Goal: Obtain resource: Download file/media

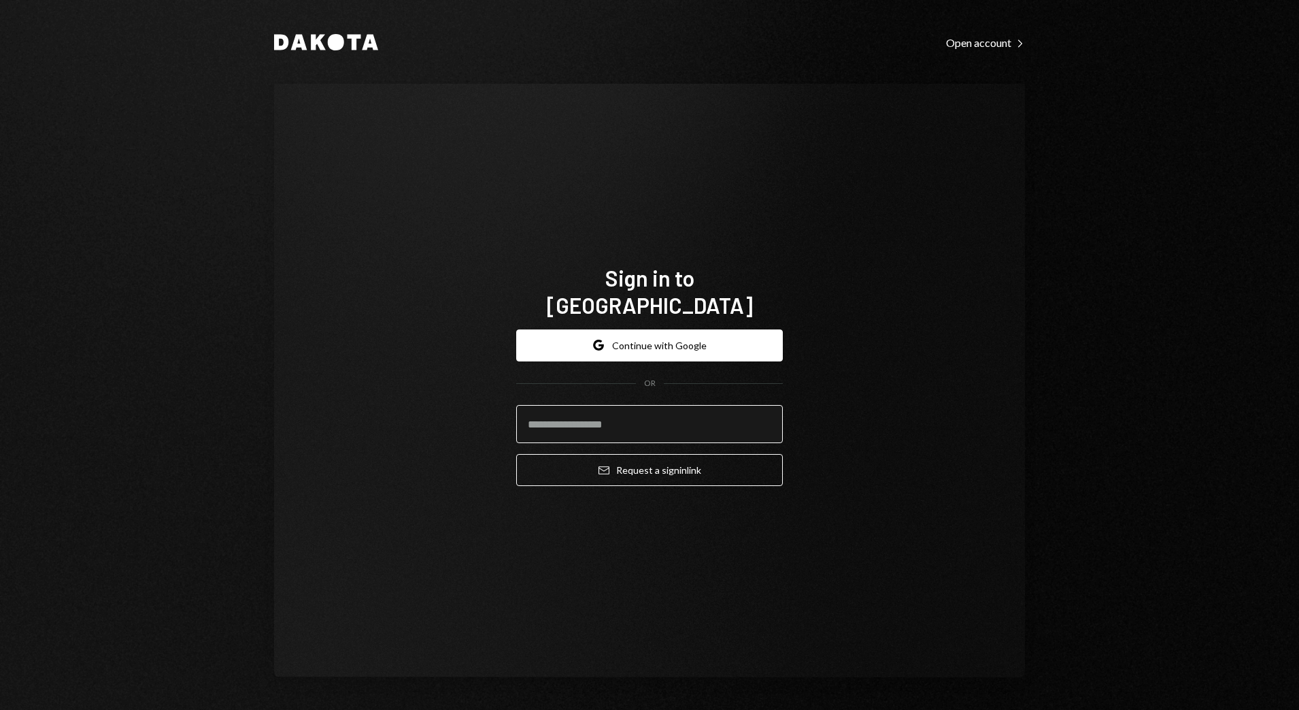
drag, startPoint x: 0, startPoint y: 0, endPoint x: 643, endPoint y: 414, distance: 764.5
click at [643, 414] on input "email" at bounding box center [649, 424] width 267 height 38
type input "**********"
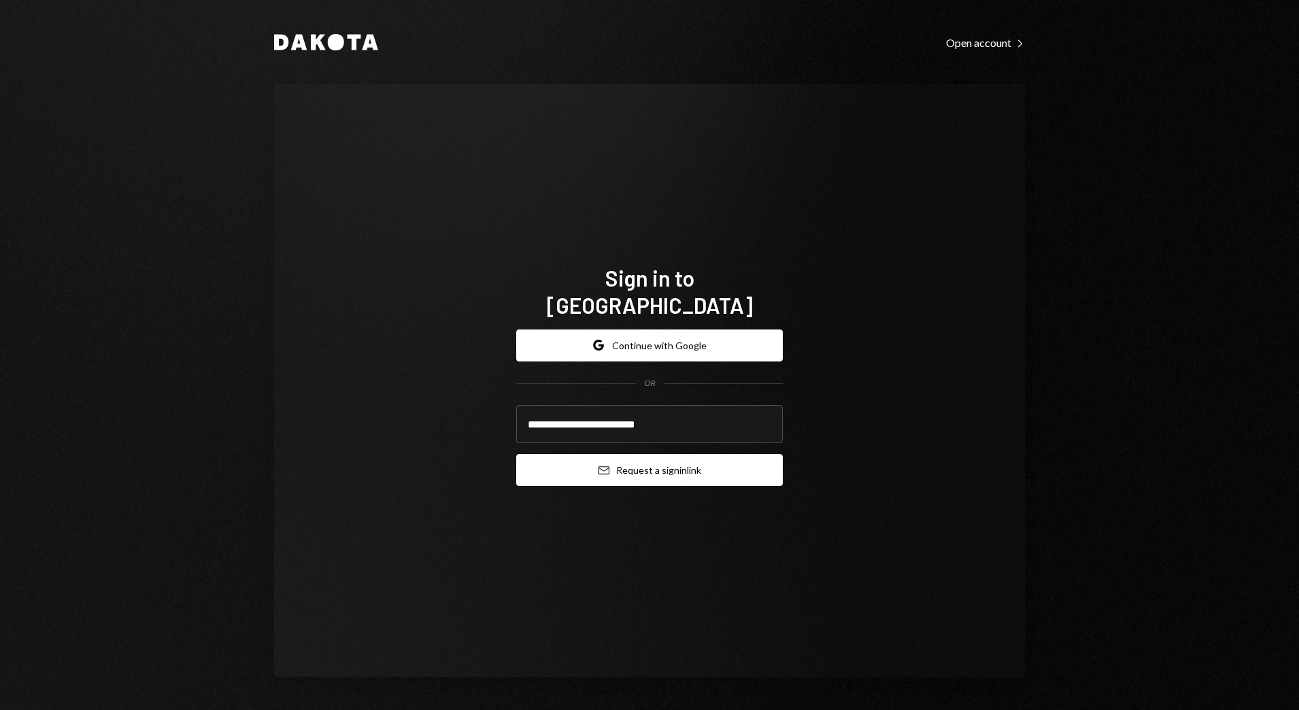
click at [591, 466] on button "Email Request a sign in link" at bounding box center [649, 470] width 267 height 32
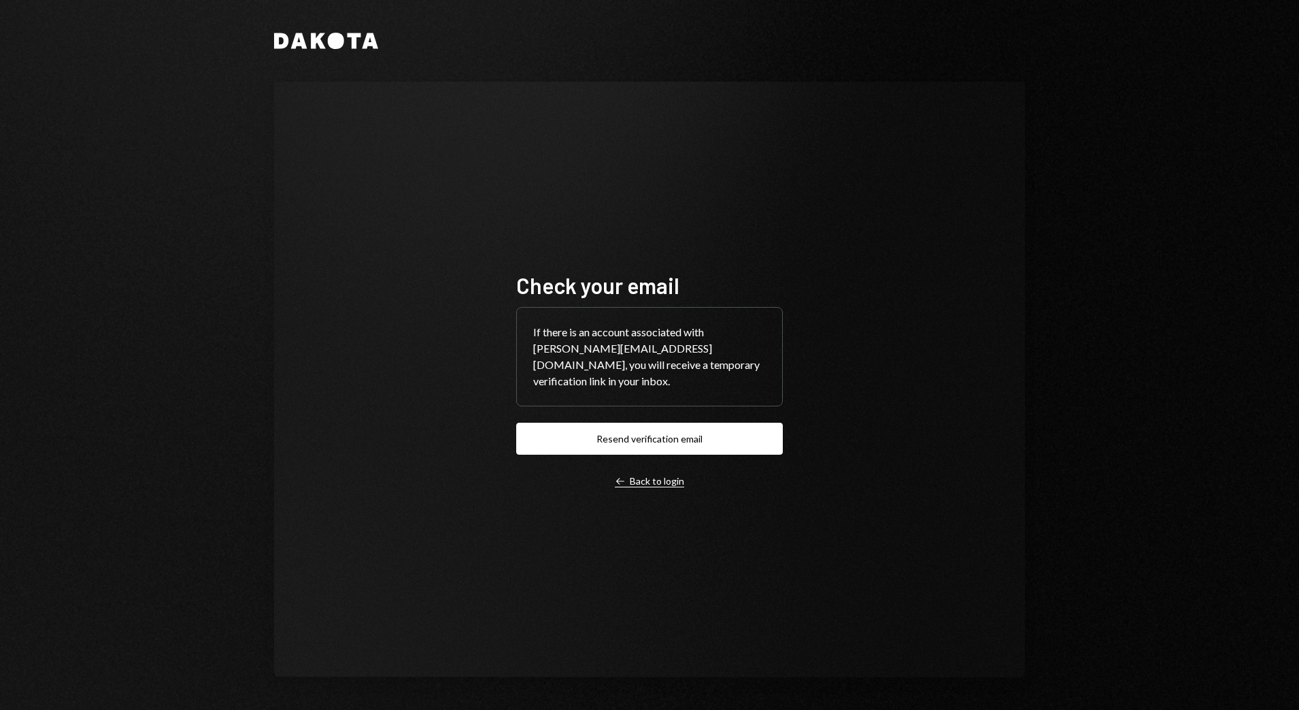
click at [652, 475] on div "Left Arrow Back to login" at bounding box center [649, 481] width 69 height 12
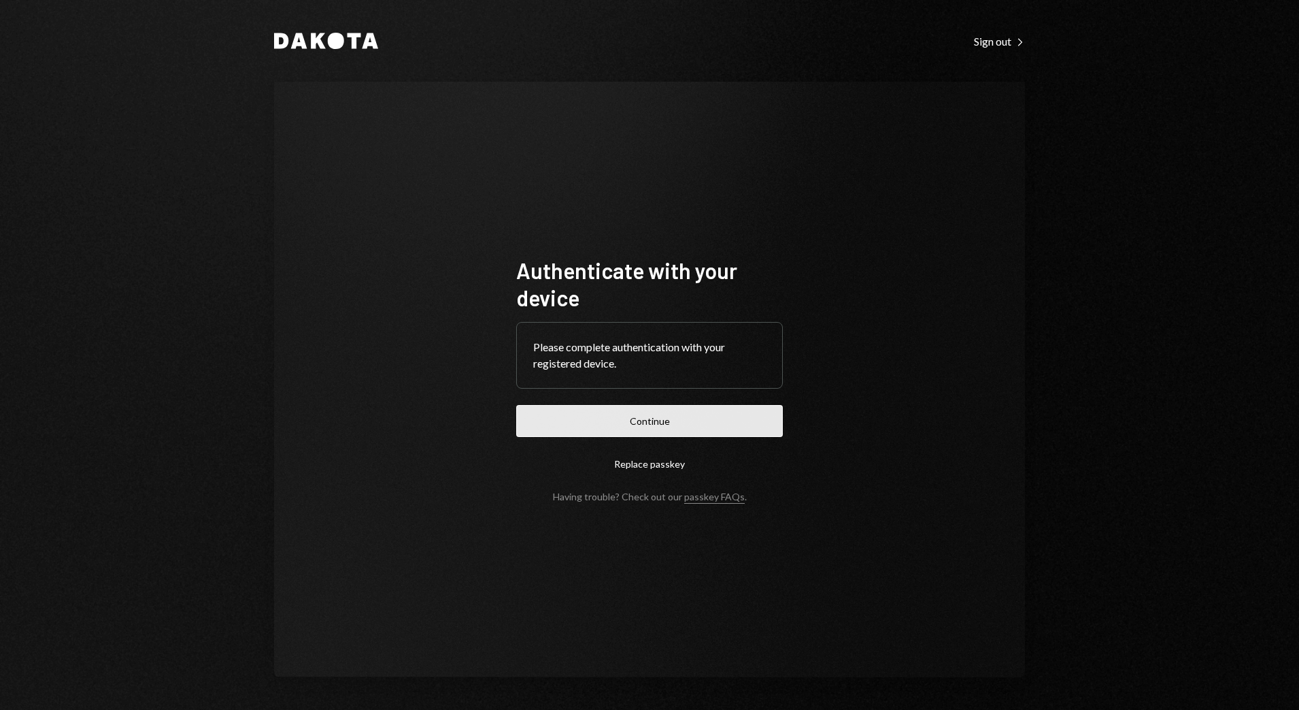
click at [674, 417] on button "Continue" at bounding box center [649, 421] width 267 height 32
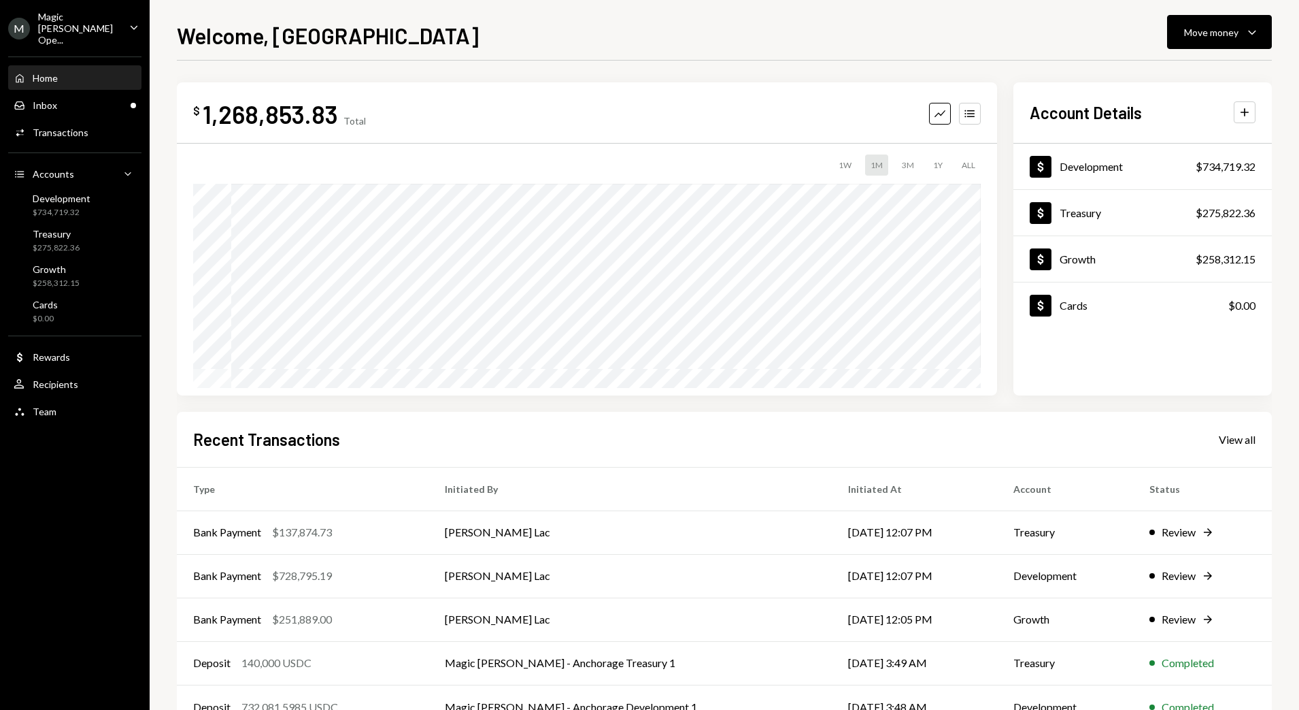
click at [106, 48] on div "Home Home Inbox Inbox Activities Transactions Accounts Accounts Caret Down Deve…" at bounding box center [75, 237] width 150 height 378
click at [106, 30] on div "Magic [PERSON_NAME] Ope..." at bounding box center [78, 28] width 80 height 35
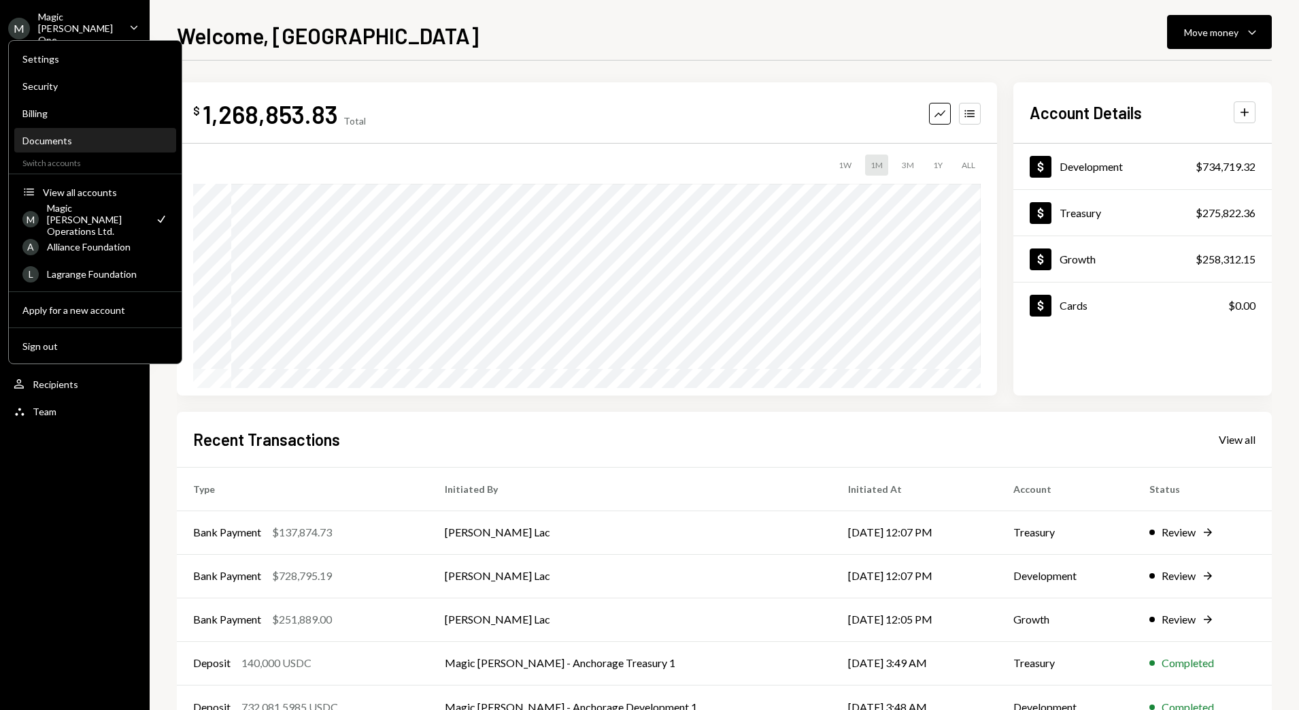
click at [80, 139] on div "Documents" at bounding box center [95, 141] width 146 height 12
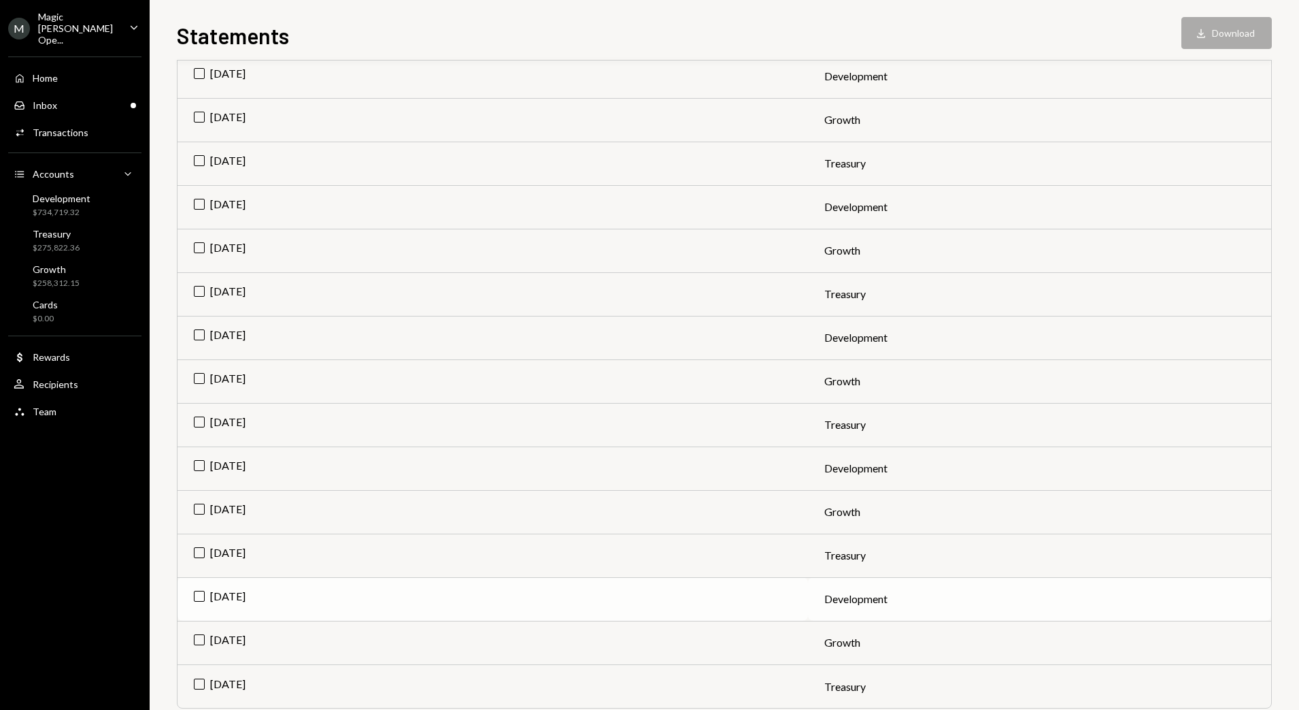
scroll to position [509, 0]
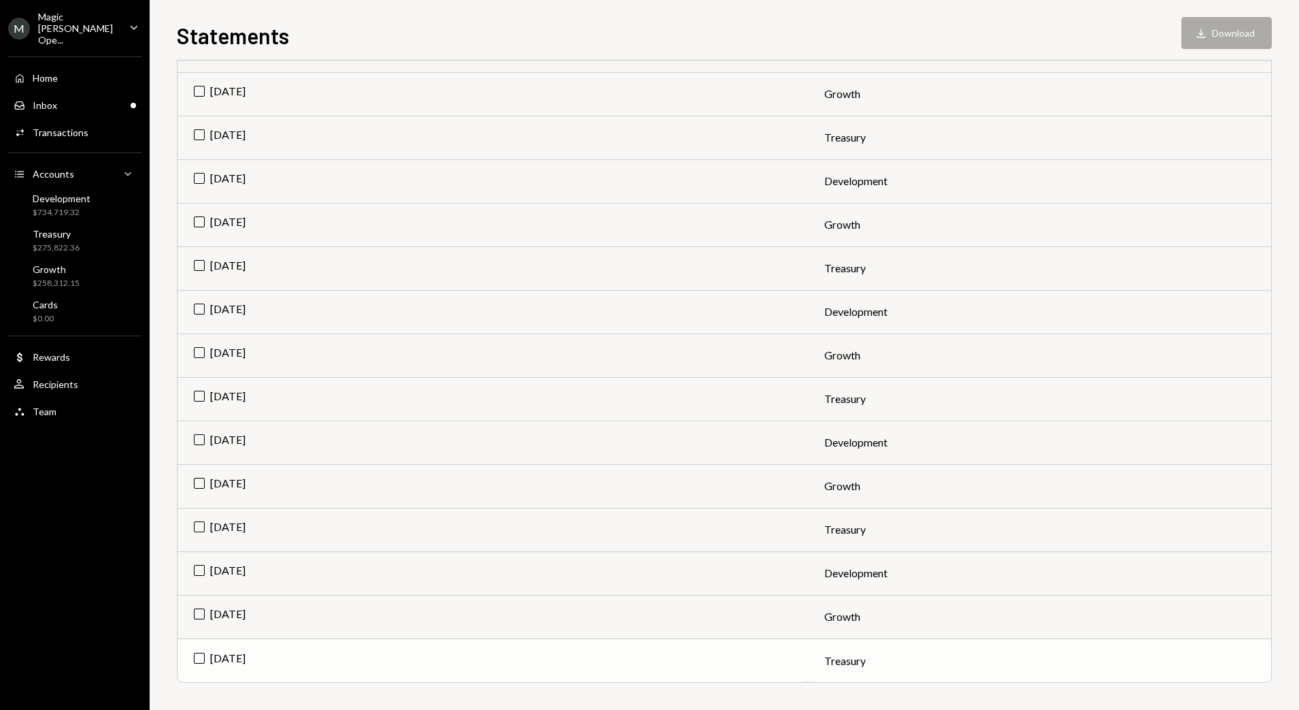
click at [199, 661] on td "[DATE]" at bounding box center [493, 660] width 631 height 44
click at [197, 525] on td "[DATE]" at bounding box center [493, 530] width 631 height 44
click at [201, 398] on td "[DATE]" at bounding box center [493, 399] width 631 height 44
click at [215, 262] on td "[DATE]" at bounding box center [493, 268] width 631 height 44
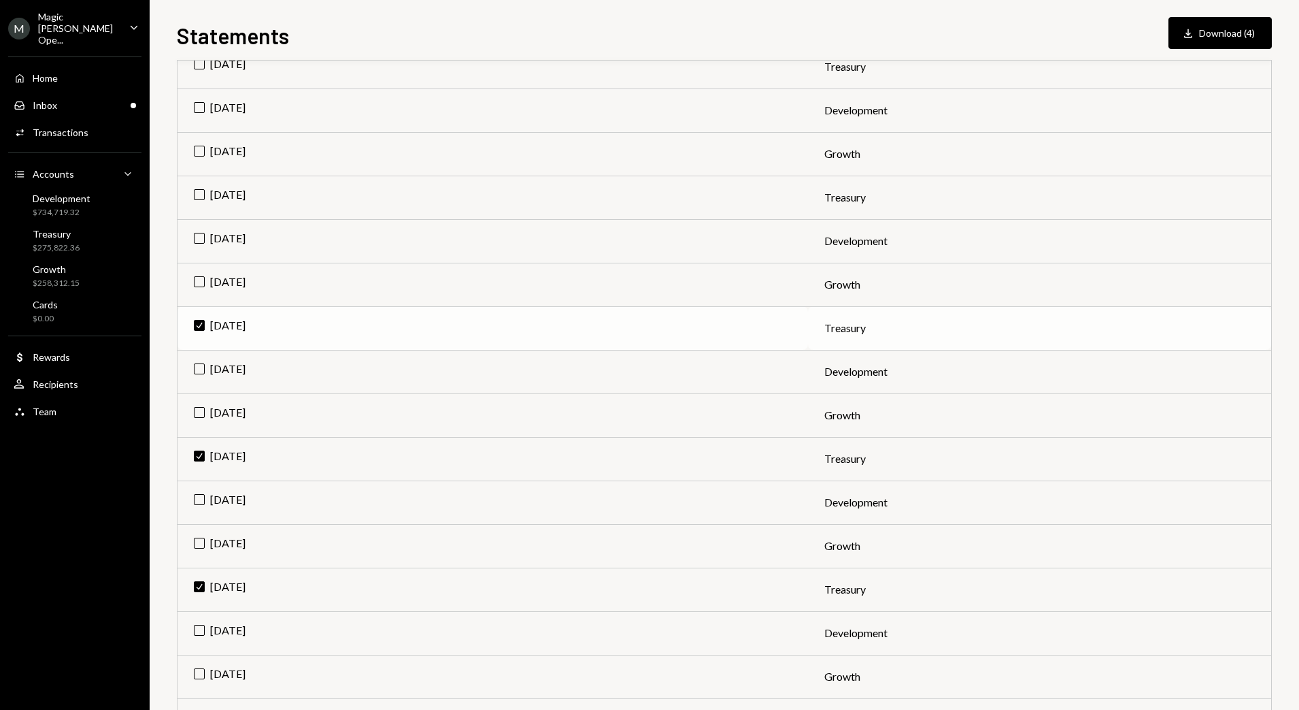
scroll to position [424, 0]
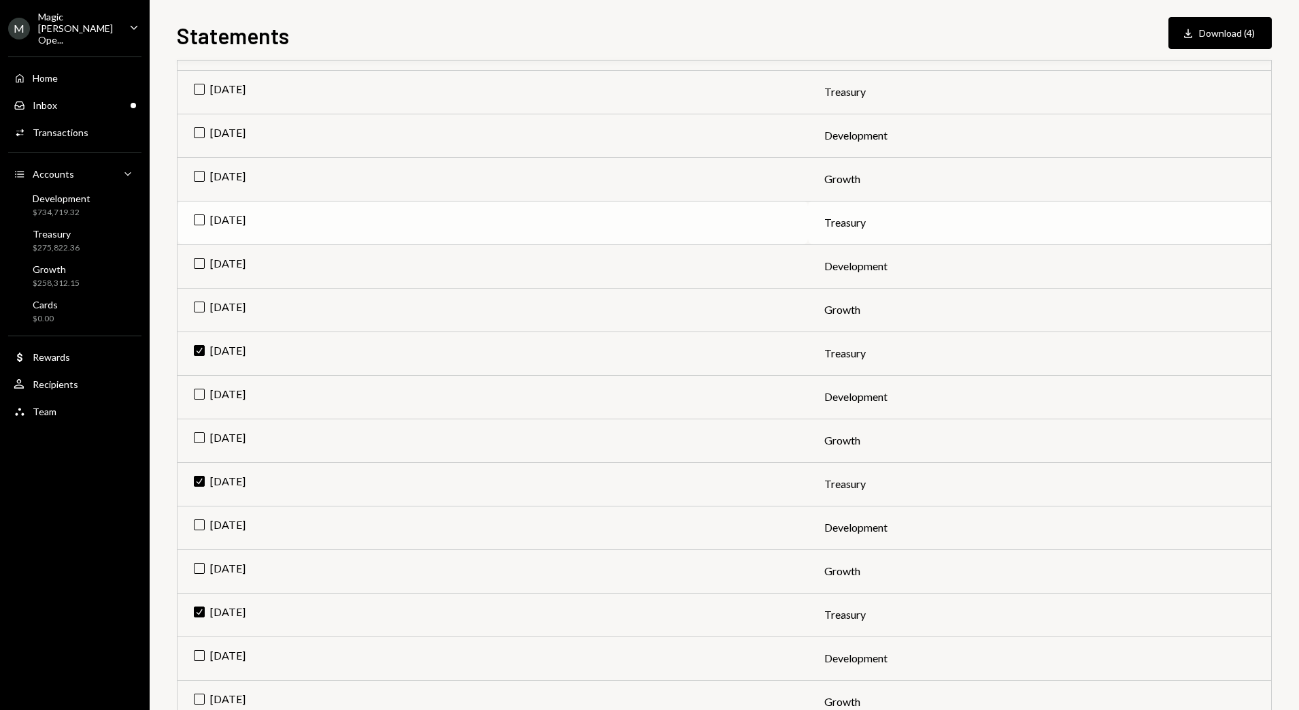
click at [195, 226] on td "[DATE]" at bounding box center [493, 223] width 631 height 44
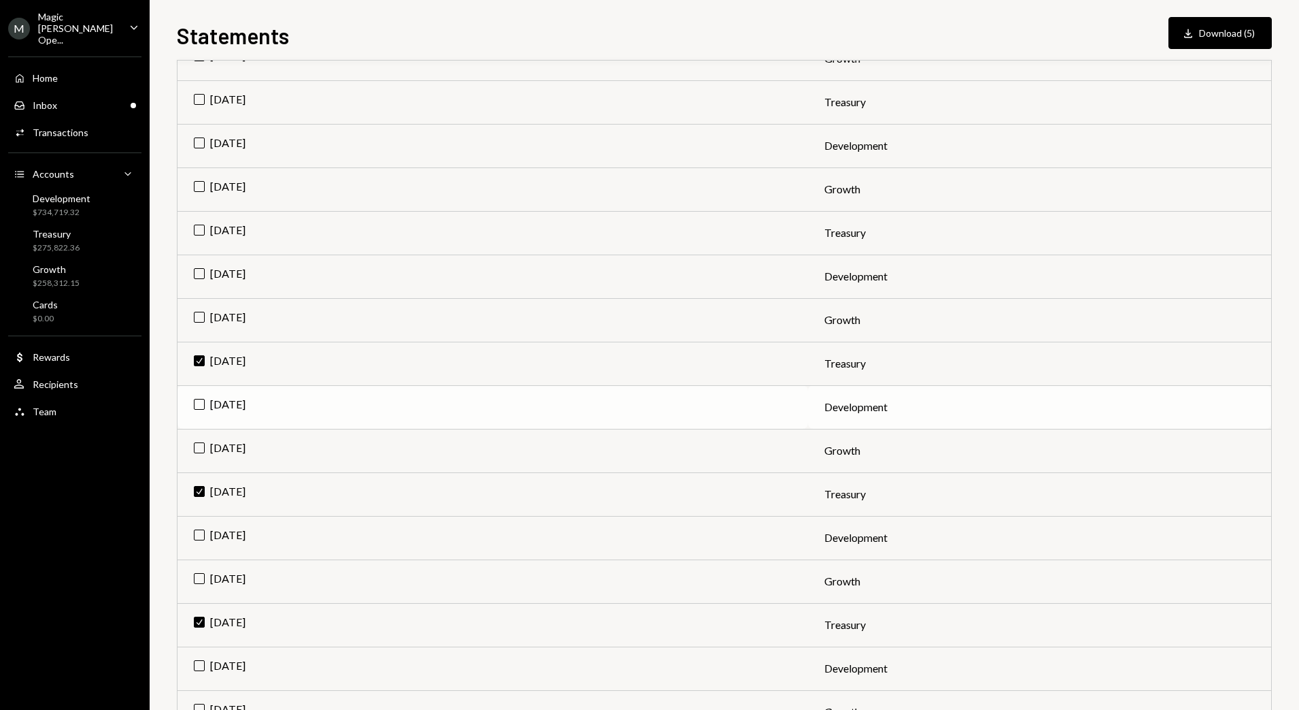
scroll to position [254, 0]
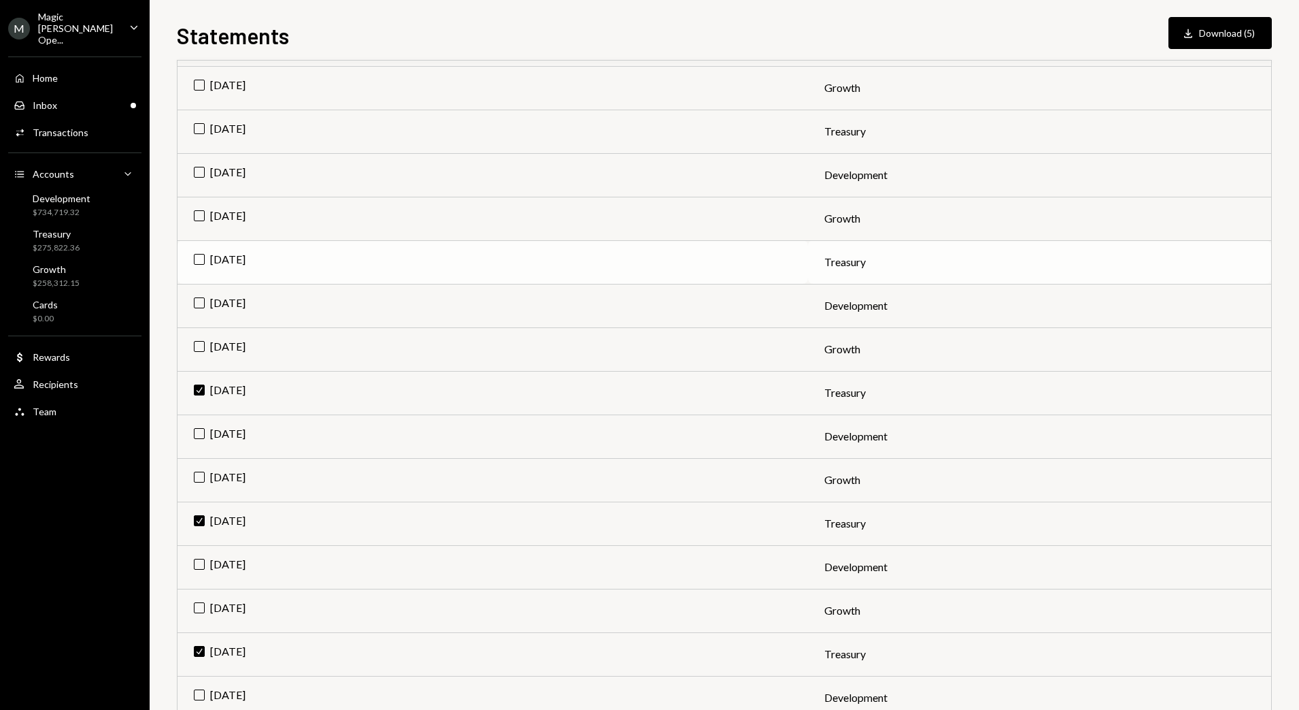
click at [201, 261] on td "[DATE]" at bounding box center [493, 262] width 631 height 44
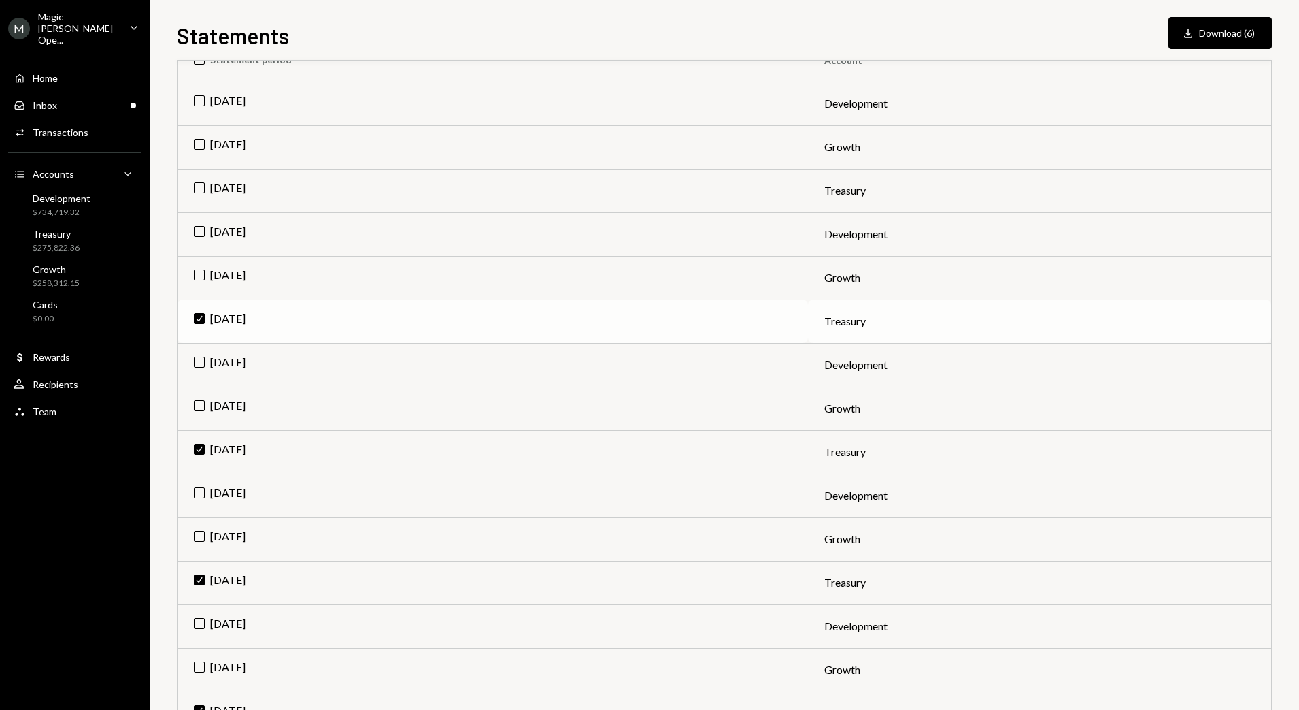
scroll to position [169, 0]
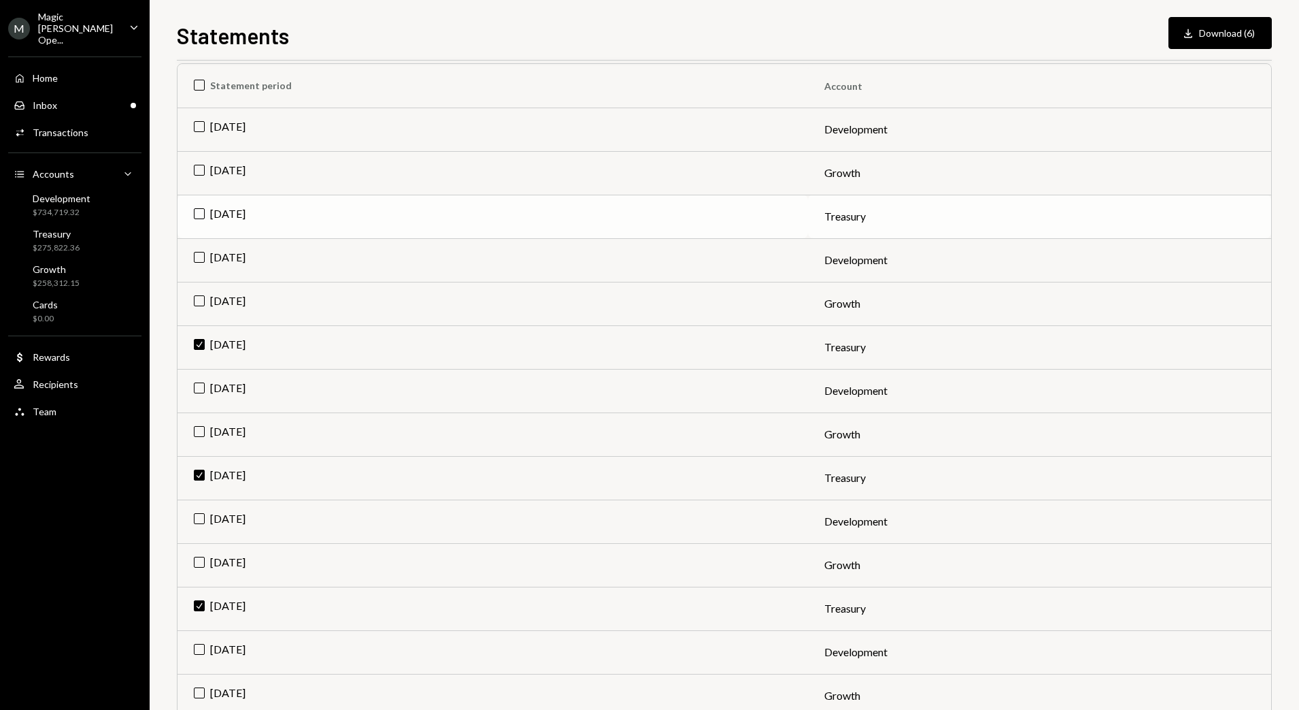
click at [207, 218] on td "[DATE]" at bounding box center [493, 217] width 631 height 44
click at [1216, 31] on button "Download Download (7)" at bounding box center [1220, 33] width 103 height 32
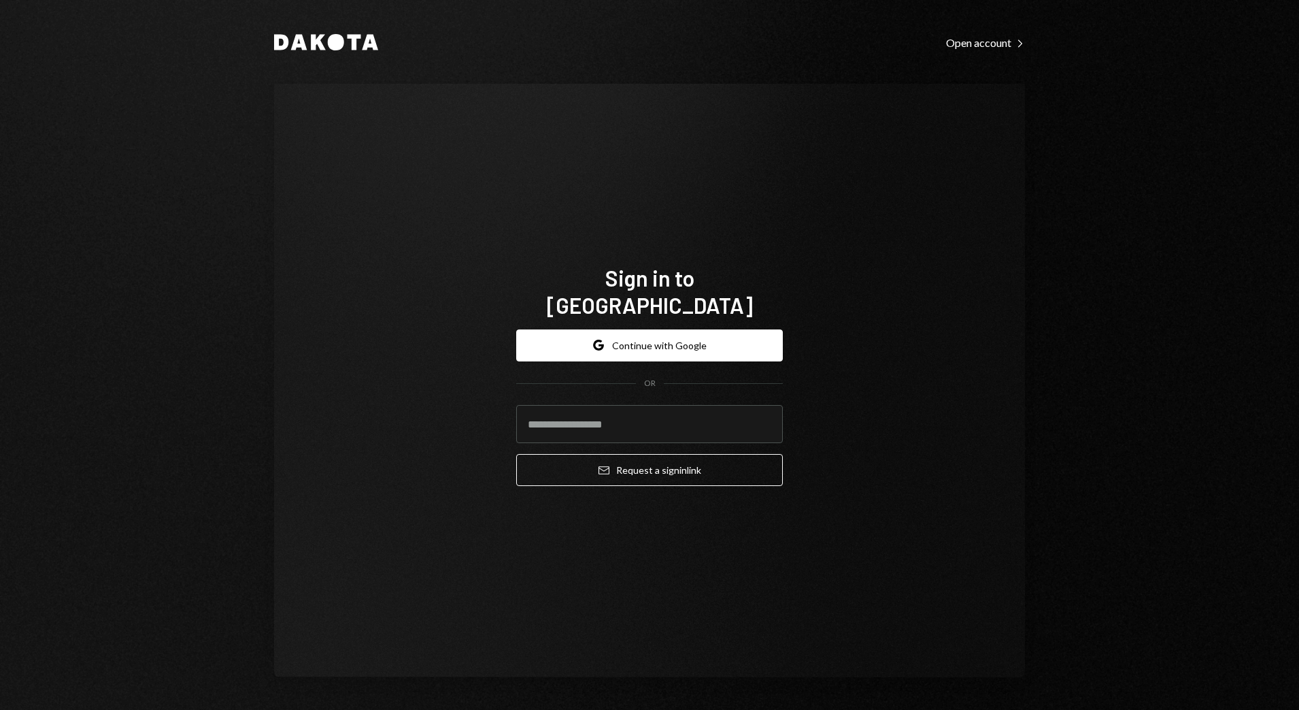
type input "**********"
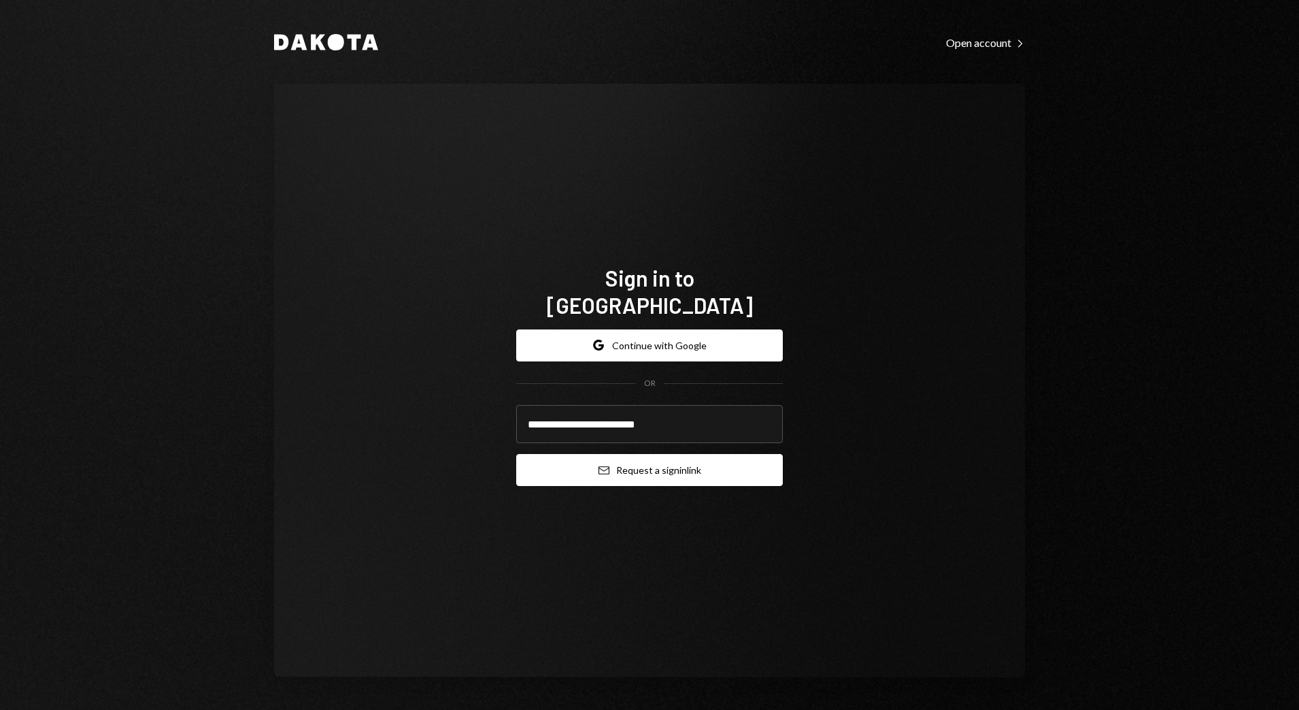
click at [647, 464] on button "Email Request a sign in link" at bounding box center [649, 470] width 267 height 32
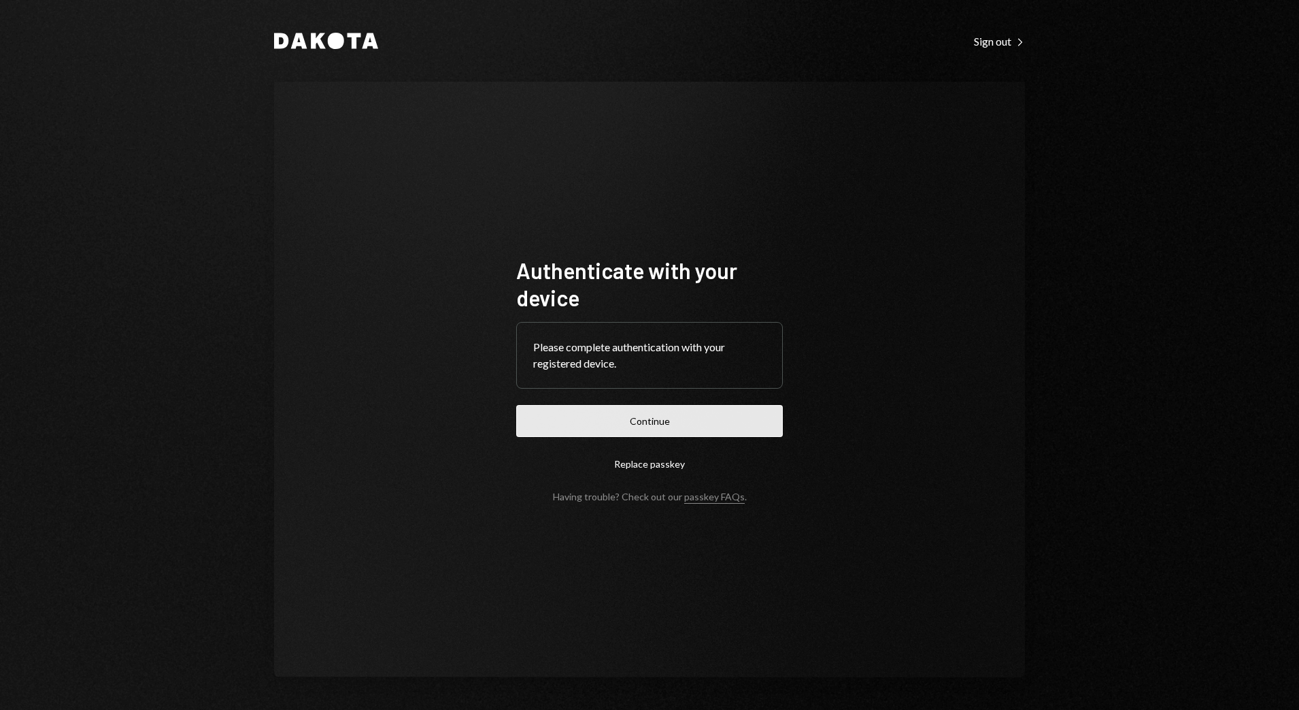
click at [564, 420] on button "Continue" at bounding box center [649, 421] width 267 height 32
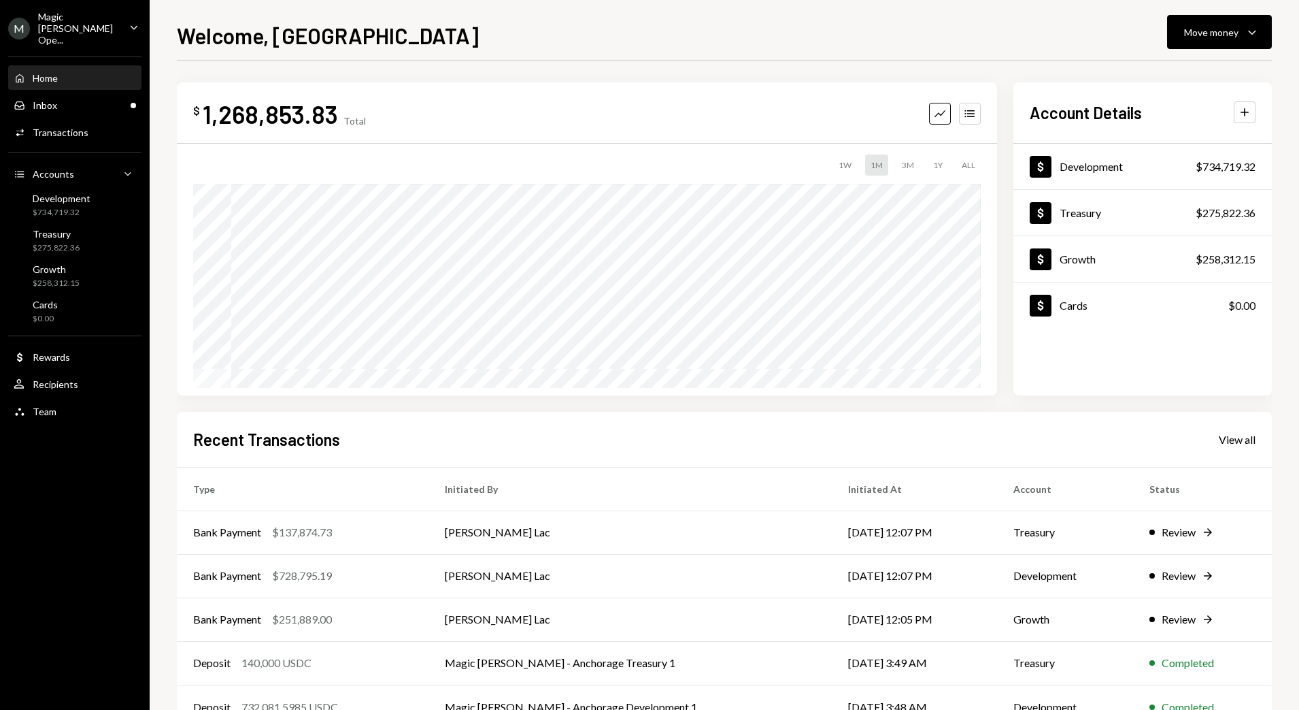
click at [95, 28] on div "Magic [PERSON_NAME] Ope..." at bounding box center [78, 28] width 80 height 35
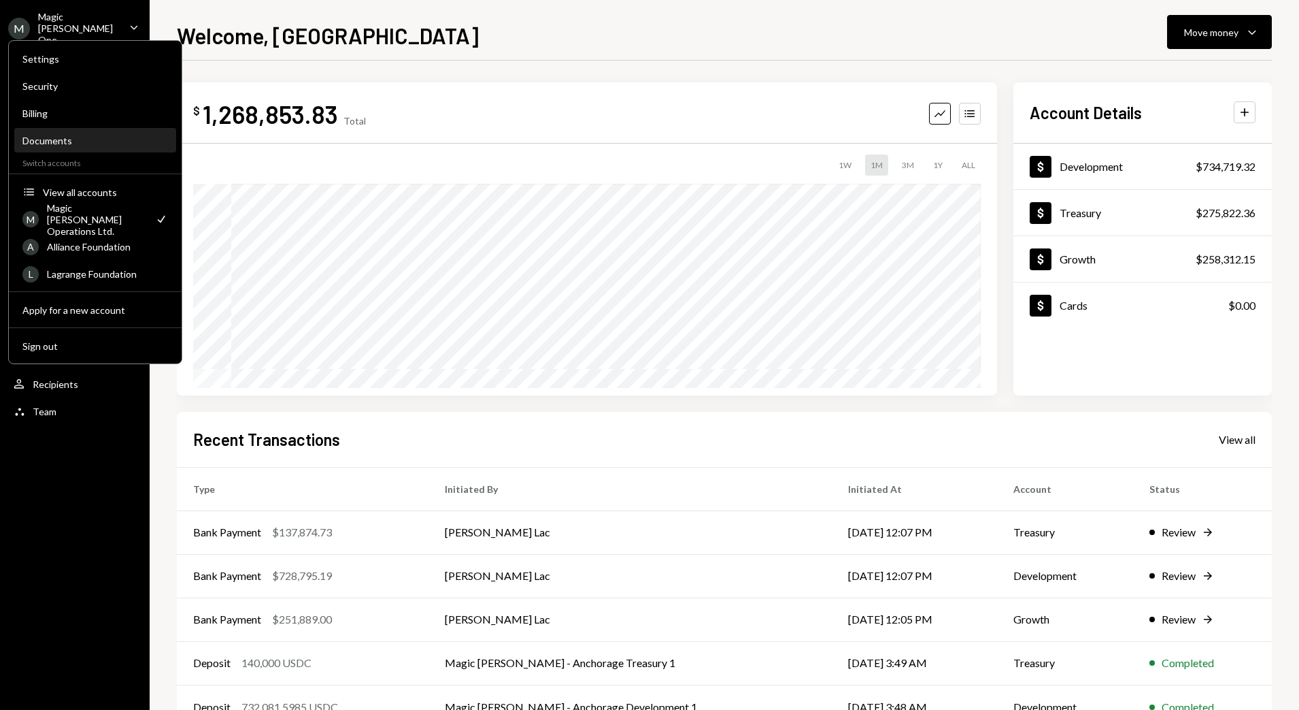
click at [84, 144] on div "Documents" at bounding box center [95, 141] width 146 height 12
